Goal: Find specific page/section: Find specific page/section

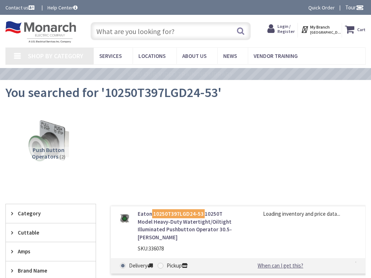
type input "[GEOGRAPHIC_DATA], [STREET_ADDRESS]"
